Goal: Complete application form: Complete application form

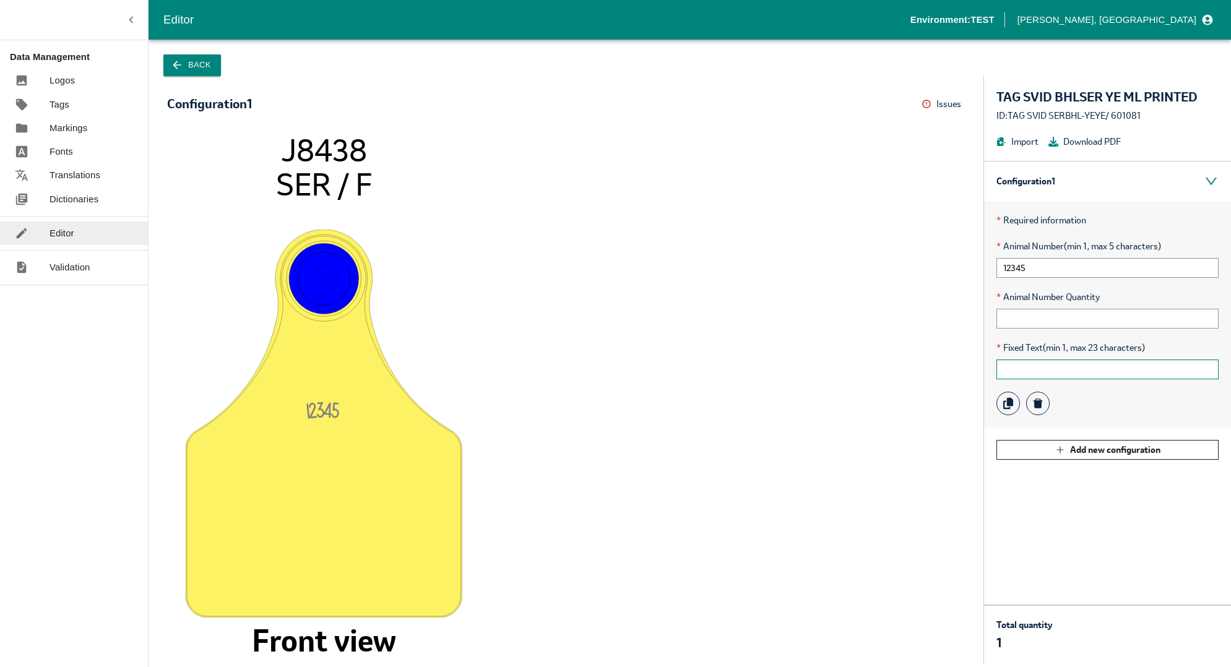
click at [1015, 365] on input "text" at bounding box center [1108, 370] width 222 height 20
click at [583, 437] on icon "1234 5 J8438 SER / F Front view" at bounding box center [566, 391] width 773 height 519
click at [204, 64] on button "Back" at bounding box center [192, 65] width 58 height 22
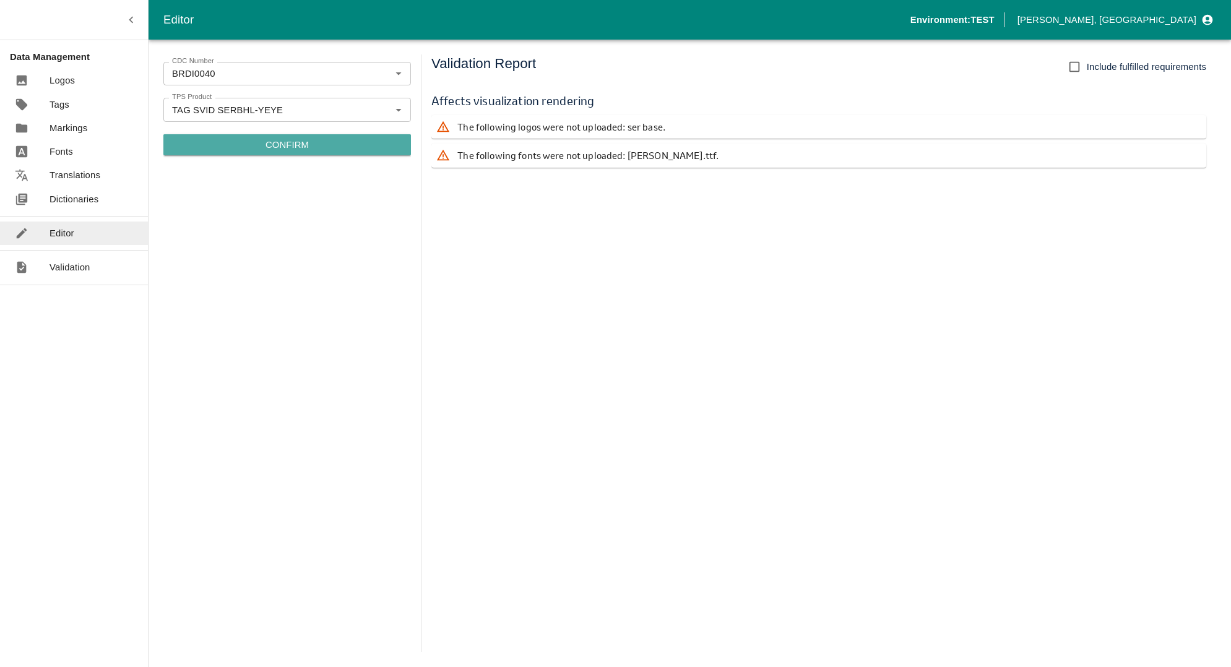
click at [280, 138] on p "Confirm" at bounding box center [287, 145] width 43 height 14
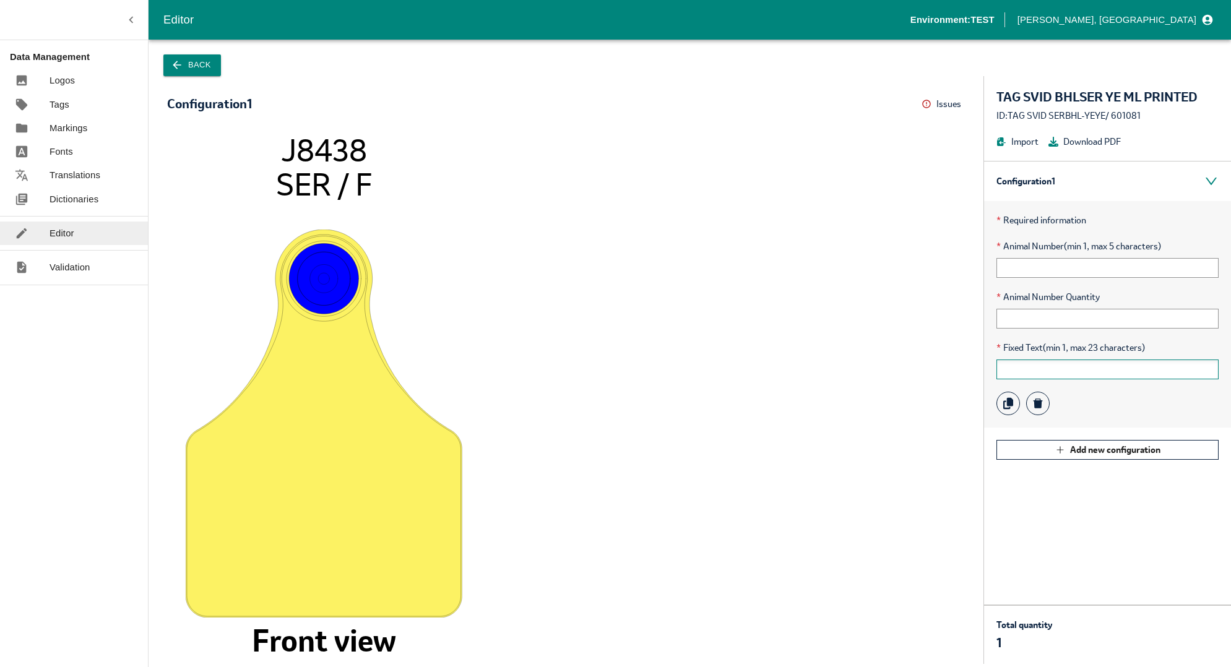
click at [1030, 370] on input "text" at bounding box center [1108, 370] width 222 height 20
click at [1018, 365] on input "text" at bounding box center [1108, 370] width 222 height 20
type input "15"
click at [1056, 256] on div "* Animal Number (min 1, max 5 characters)" at bounding box center [1108, 259] width 222 height 38
click at [1047, 266] on input "text" at bounding box center [1108, 268] width 222 height 20
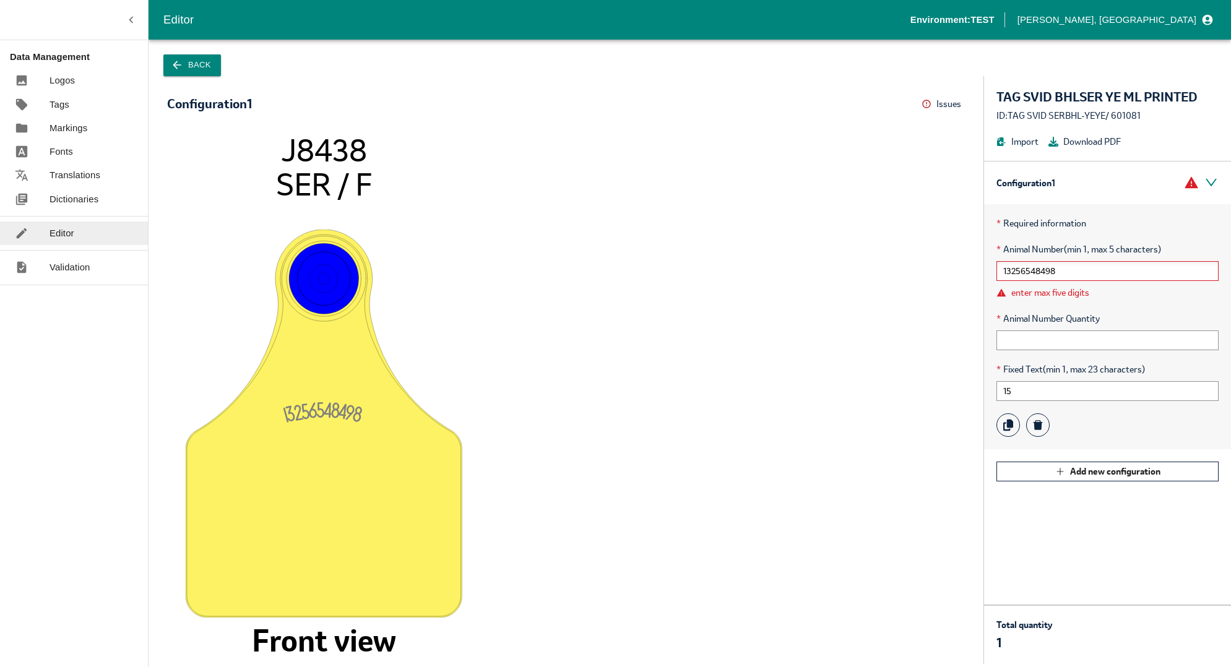
click at [1047, 263] on input "13256548498" at bounding box center [1108, 271] width 222 height 20
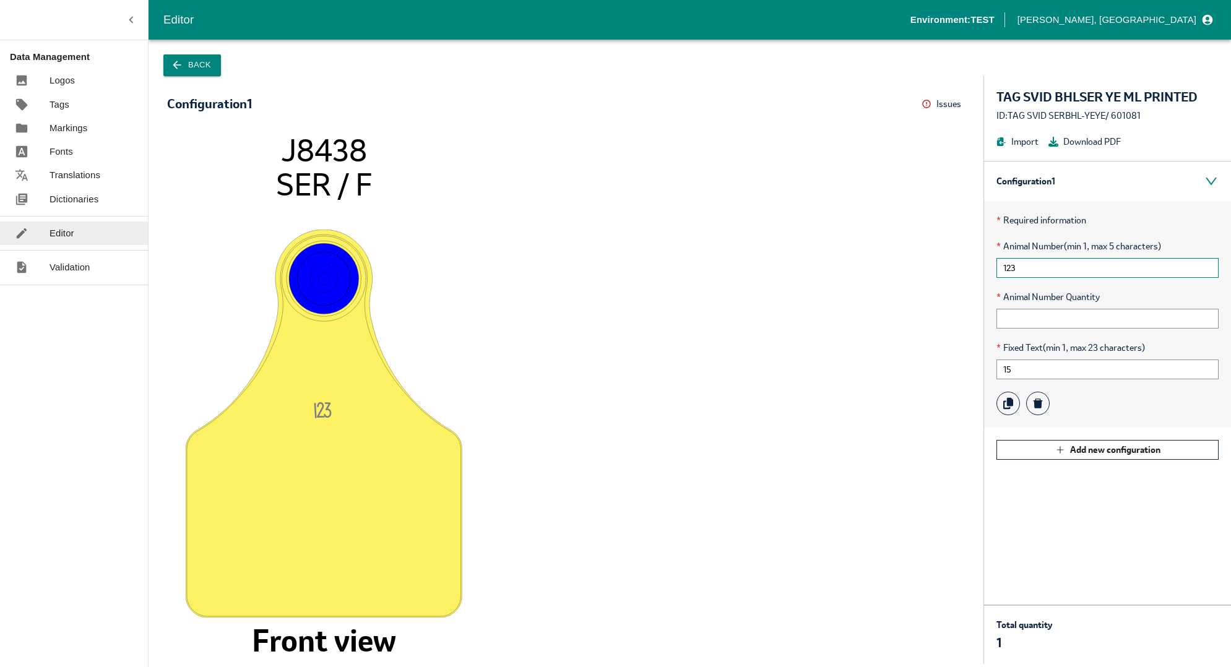
click at [1058, 273] on input "123" at bounding box center [1108, 268] width 222 height 20
type input "12345"
click at [1148, 377] on input "15" at bounding box center [1108, 370] width 222 height 20
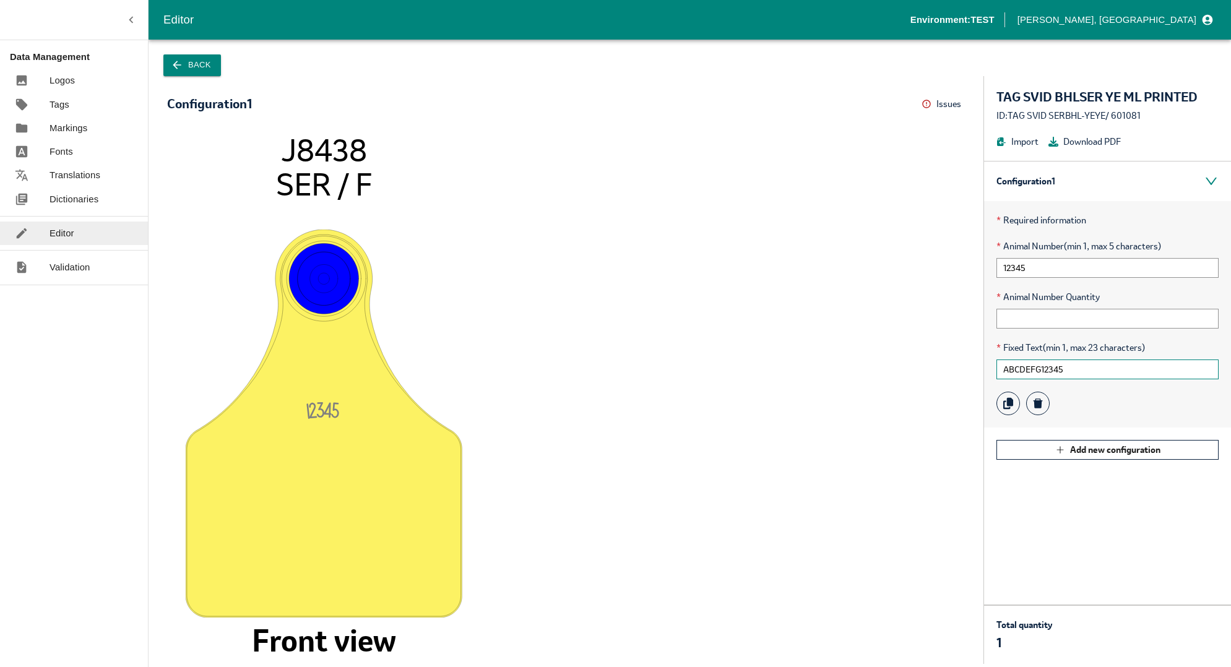
type input "ABCDEFG12345"
click at [893, 396] on icon "1234 5 J8438 SER / F Front view" at bounding box center [566, 391] width 773 height 519
click at [836, 427] on icon "1234 5 J8438 SER / F Front view" at bounding box center [566, 391] width 773 height 519
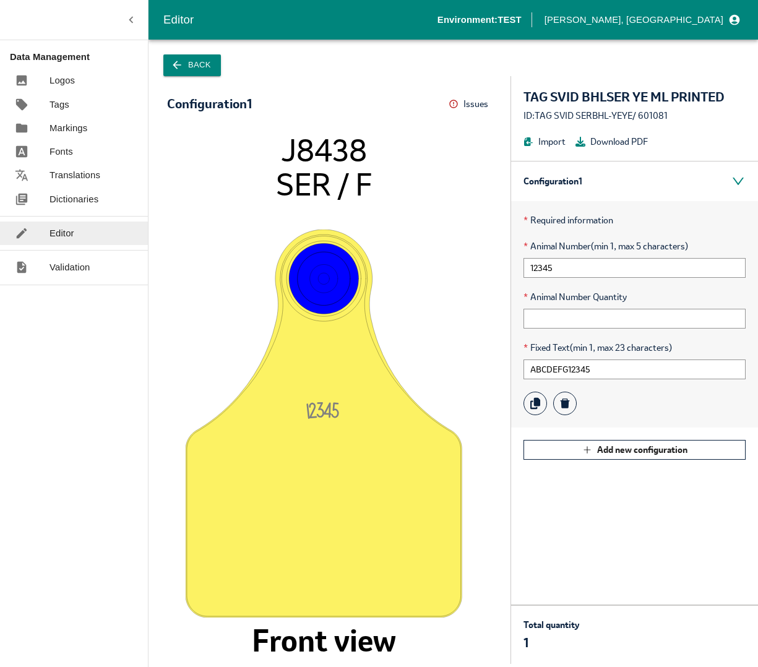
click at [580, 508] on div "Configuration 1 * Required information * Animal Number (min 1, max 5 characters…" at bounding box center [634, 383] width 247 height 444
click at [184, 68] on button "Back" at bounding box center [192, 65] width 58 height 22
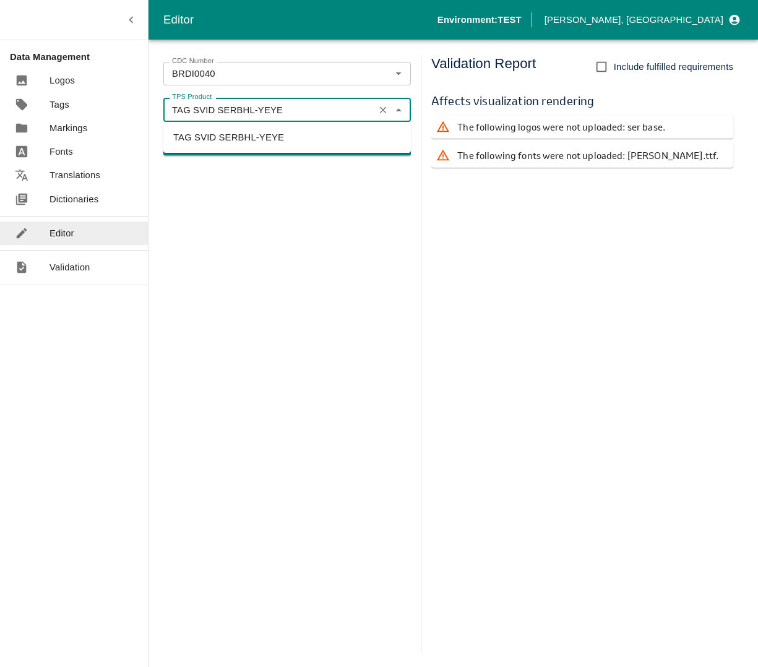
click at [268, 111] on input "TAG SVID SERBHL-YEYE" at bounding box center [269, 110] width 204 height 16
click at [296, 109] on input "TAG SVID SERBHL-YEYE" at bounding box center [269, 110] width 204 height 16
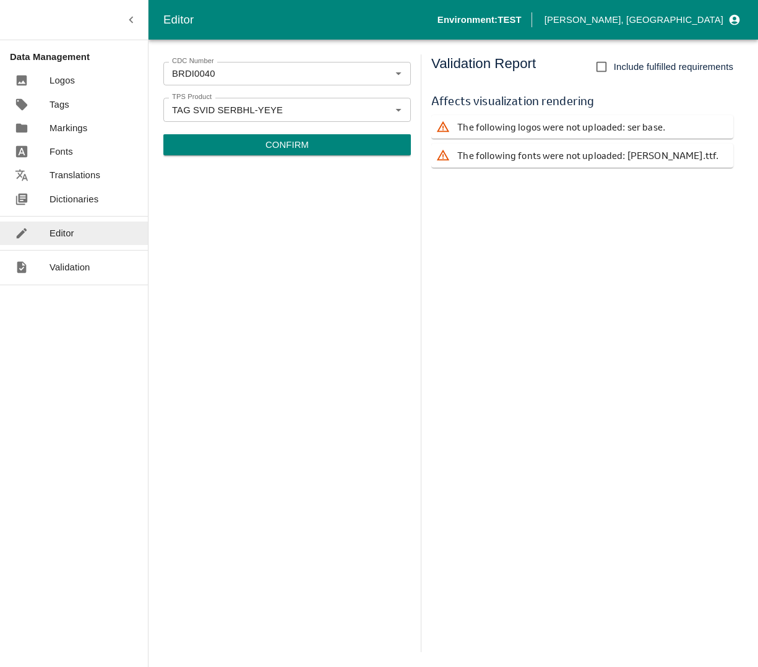
click at [277, 220] on div "CDC Number BRDI0040 CDC Number TPS Product TAG SVID SERBHL-YEYE TPS Product Con…" at bounding box center [287, 353] width 248 height 598
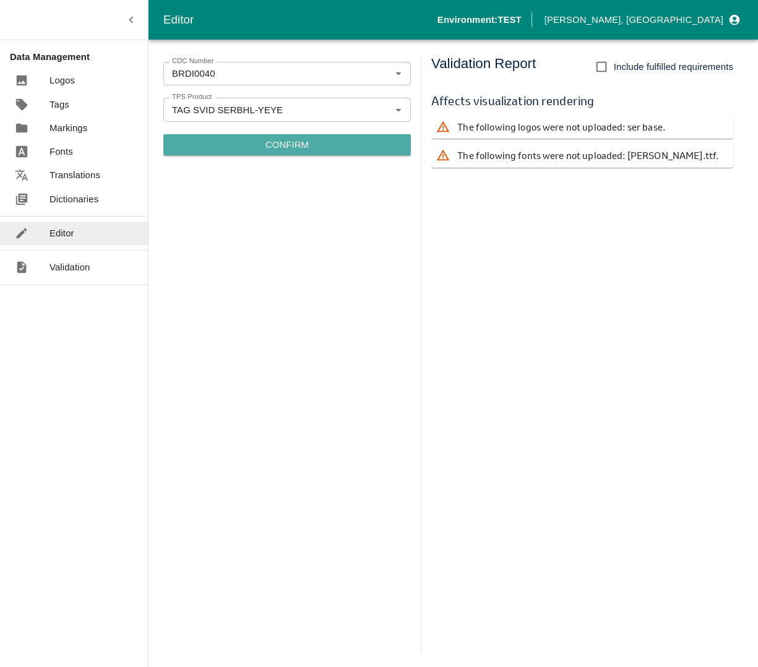
click at [273, 146] on p "Confirm" at bounding box center [287, 145] width 43 height 14
